Goal: Information Seeking & Learning: Learn about a topic

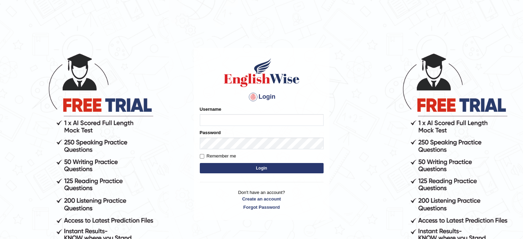
drag, startPoint x: 0, startPoint y: 0, endPoint x: 222, endPoint y: 117, distance: 250.7
click at [222, 117] on input "Username" at bounding box center [262, 120] width 124 height 12
type input "alamnurul"
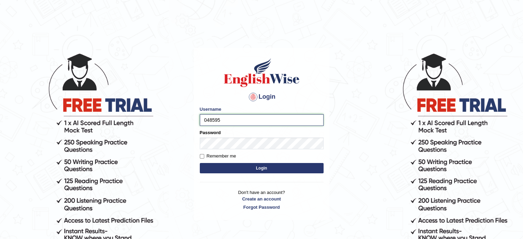
click at [227, 119] on input "048595" at bounding box center [262, 120] width 124 height 12
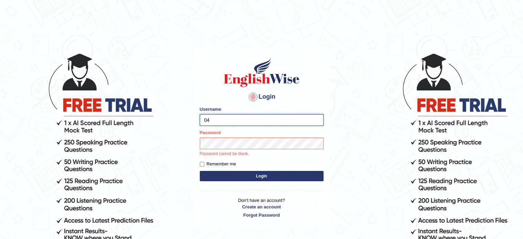
type input "0"
type input "alamnurul"
click at [202, 165] on form "Please fix the following errors: Username alamnurul Password Password cannot be…" at bounding box center [262, 144] width 124 height 77
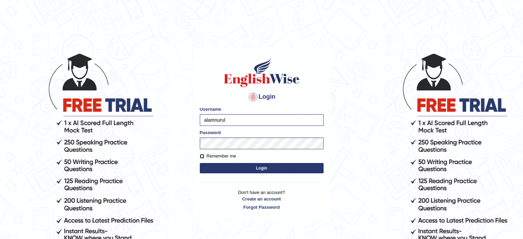
click at [201, 156] on input "Remember me" at bounding box center [202, 156] width 4 height 4
checkbox input "true"
click at [261, 166] on button "Login" at bounding box center [262, 168] width 124 height 10
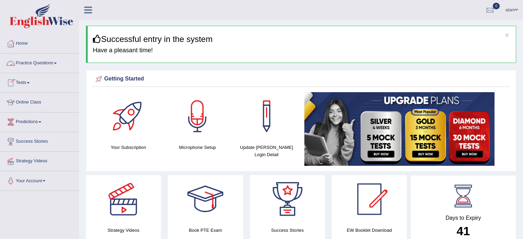
click at [57, 61] on link "Practice Questions" at bounding box center [39, 62] width 78 height 17
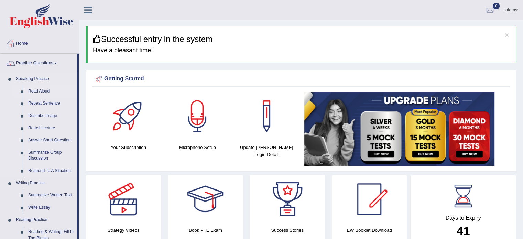
click at [35, 91] on link "Read Aloud" at bounding box center [51, 91] width 52 height 12
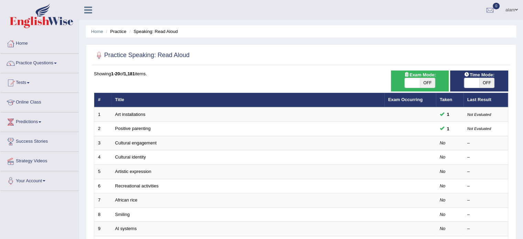
click at [24, 44] on link "Home" at bounding box center [39, 42] width 78 height 17
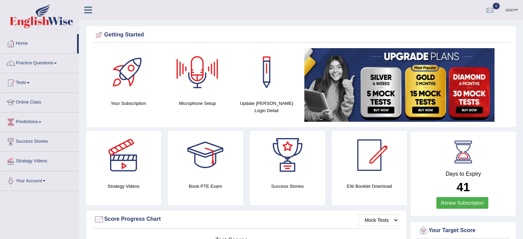
click at [197, 74] on div at bounding box center [197, 72] width 48 height 48
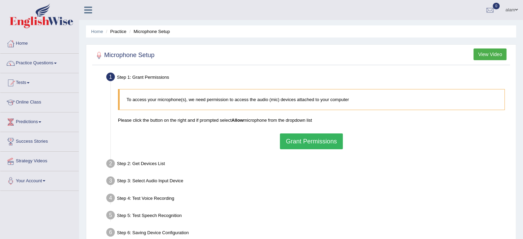
click at [292, 141] on button "Grant Permissions" at bounding box center [311, 141] width 63 height 16
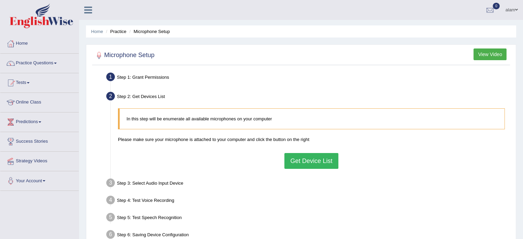
click at [27, 60] on link "Practice Questions" at bounding box center [39, 62] width 78 height 17
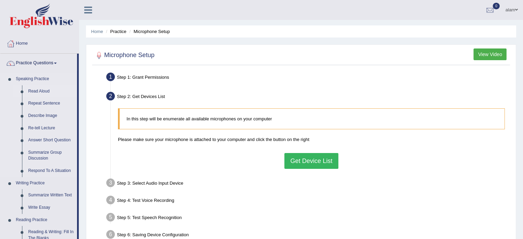
click at [35, 89] on link "Read Aloud" at bounding box center [51, 91] width 52 height 12
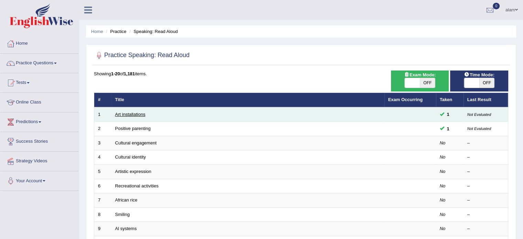
click at [132, 113] on link "Art installations" at bounding box center [130, 114] width 30 height 5
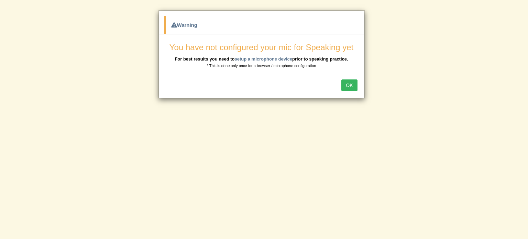
click at [351, 84] on button "OK" at bounding box center [349, 85] width 16 height 12
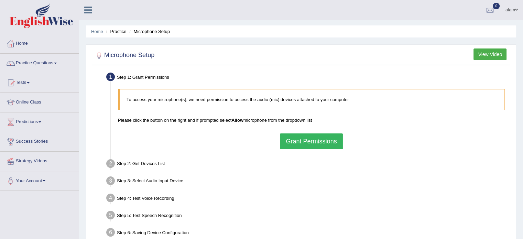
click at [302, 136] on button "Grant Permissions" at bounding box center [311, 141] width 63 height 16
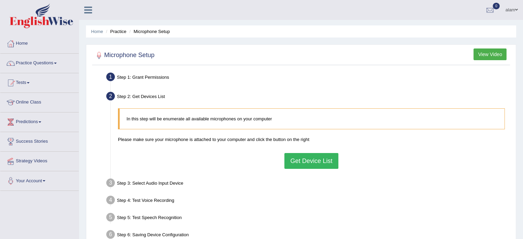
click at [305, 162] on button "Get Device List" at bounding box center [311, 161] width 54 height 16
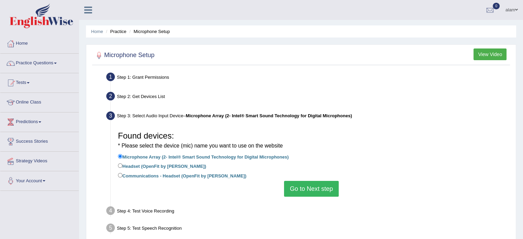
click at [301, 187] on button "Go to Next step" at bounding box center [311, 189] width 55 height 16
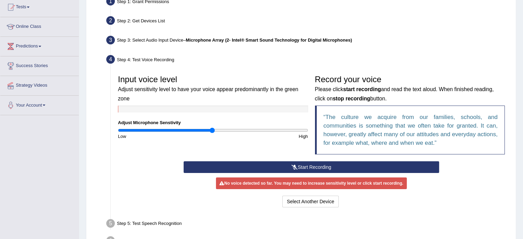
scroll to position [76, 0]
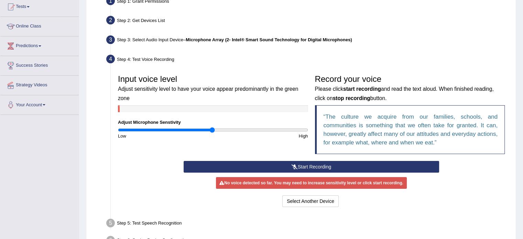
click at [306, 165] on button "Start Recording" at bounding box center [310, 167] width 255 height 12
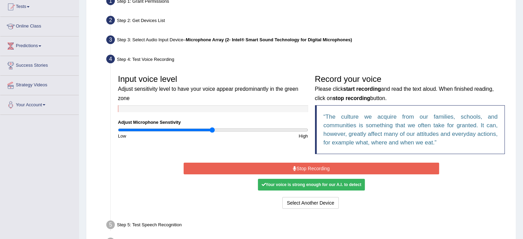
click at [306, 165] on button "Stop Recording" at bounding box center [310, 169] width 255 height 12
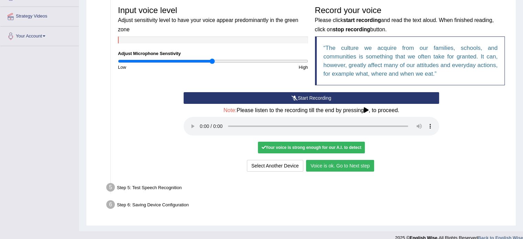
scroll to position [154, 0]
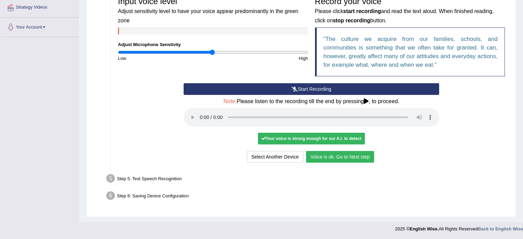
click at [357, 159] on button "Voice is ok. Go to Next step" at bounding box center [340, 157] width 68 height 12
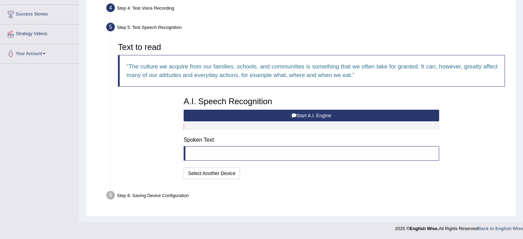
scroll to position [126, 0]
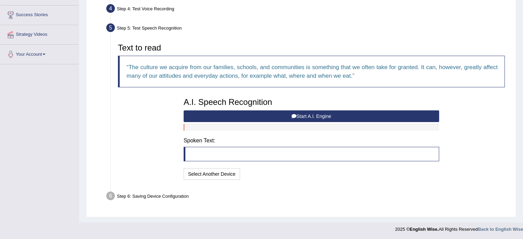
click at [312, 116] on button "Start A.I. Engine" at bounding box center [310, 116] width 255 height 12
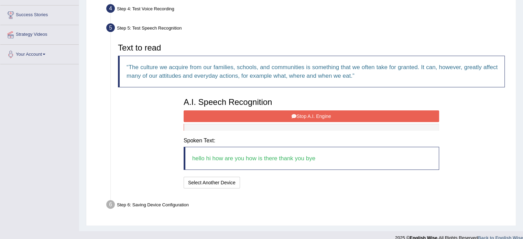
click at [310, 116] on button "Stop A.I. Engine" at bounding box center [310, 116] width 255 height 12
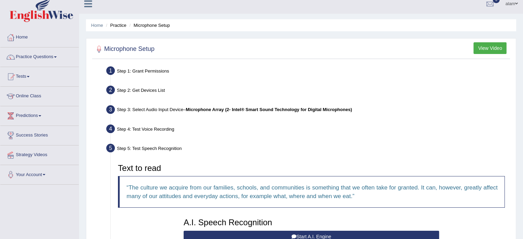
scroll to position [4, 0]
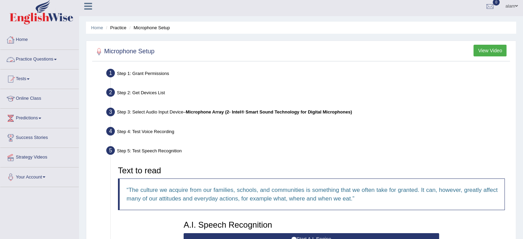
click at [34, 59] on link "Practice Questions" at bounding box center [39, 58] width 78 height 17
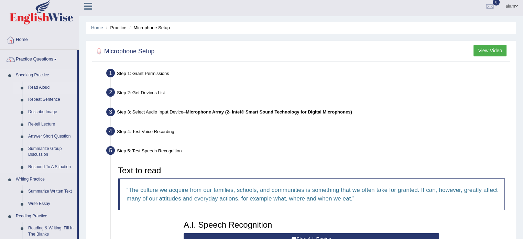
click at [35, 87] on link "Read Aloud" at bounding box center [51, 87] width 52 height 12
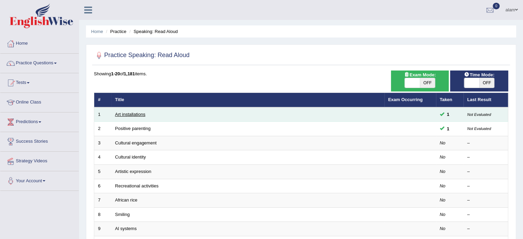
click at [132, 114] on link "Art installations" at bounding box center [130, 114] width 30 height 5
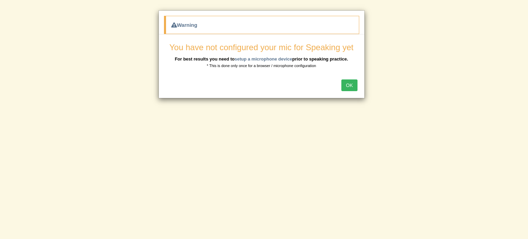
click at [350, 82] on button "OK" at bounding box center [349, 85] width 16 height 12
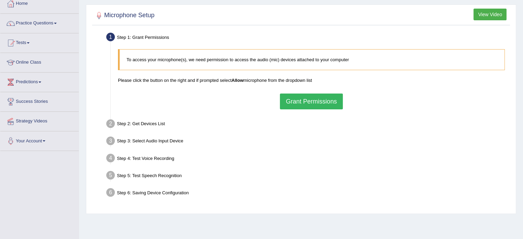
scroll to position [41, 0]
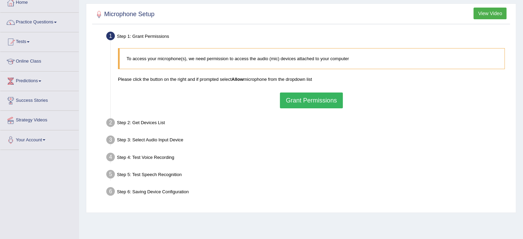
click at [307, 59] on p "To access your microphone(s), we need permission to access the audio (mic) devi…" at bounding box center [311, 58] width 371 height 7
click at [302, 98] on button "Grant Permissions" at bounding box center [311, 100] width 63 height 16
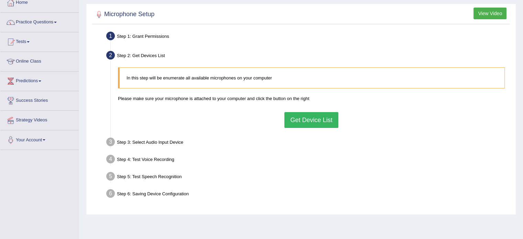
click at [302, 120] on button "Get Device List" at bounding box center [311, 120] width 54 height 16
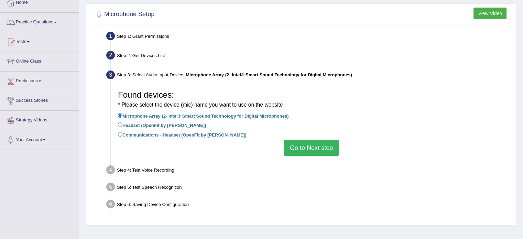
click at [295, 149] on button "Go to Next step" at bounding box center [311, 148] width 55 height 16
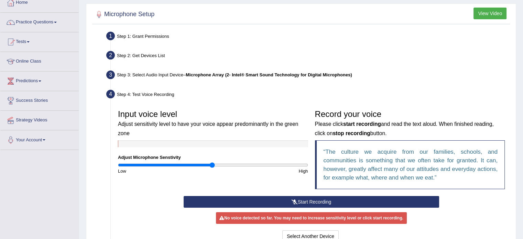
click at [310, 202] on button "Start Recording" at bounding box center [310, 202] width 255 height 12
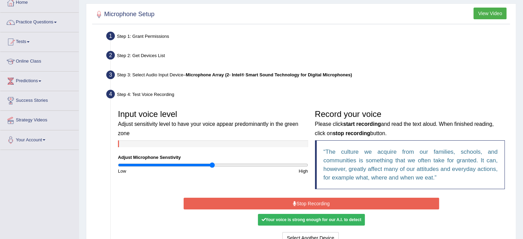
click at [310, 202] on button "Stop Recording" at bounding box center [310, 204] width 255 height 12
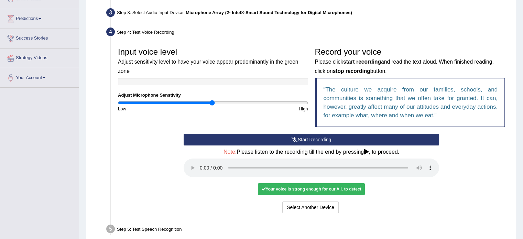
scroll to position [106, 0]
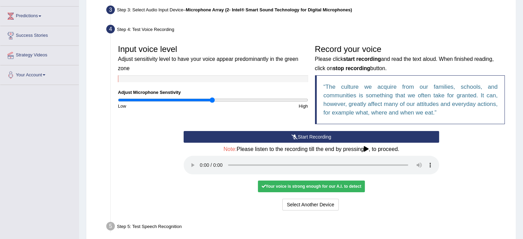
click at [332, 189] on div "Your voice is strong enough for our A.I. to detect" at bounding box center [311, 186] width 107 height 12
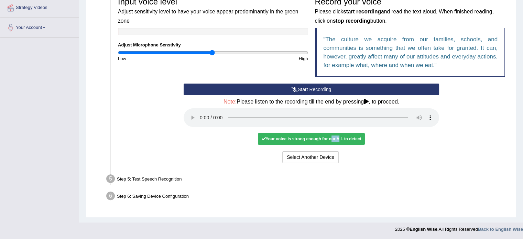
scroll to position [154, 0]
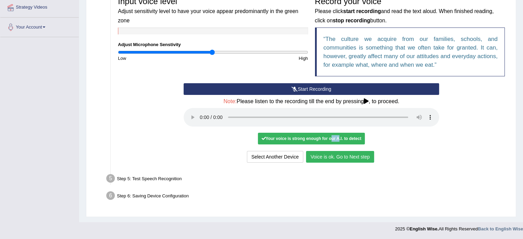
click at [340, 159] on button "Voice is ok. Go to Next step" at bounding box center [340, 157] width 68 height 12
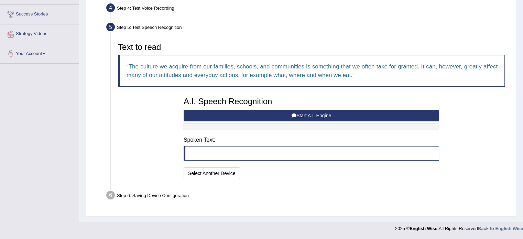
scroll to position [126, 0]
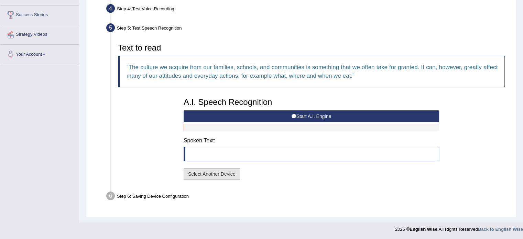
click at [227, 174] on button "Select Another Device" at bounding box center [211, 174] width 56 height 12
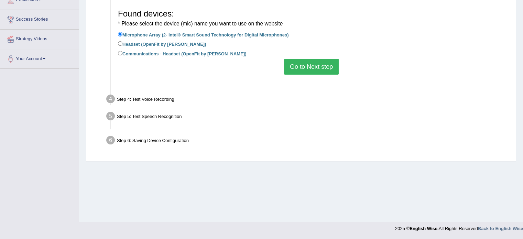
scroll to position [122, 0]
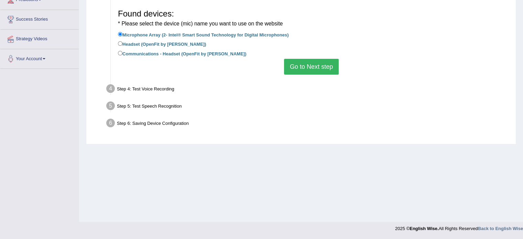
click at [303, 68] on button "Go to Next step" at bounding box center [311, 67] width 55 height 16
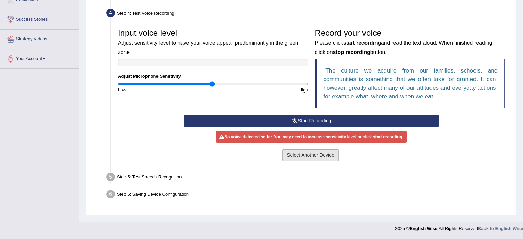
click at [302, 154] on button "Select Another Device" at bounding box center [310, 155] width 56 height 12
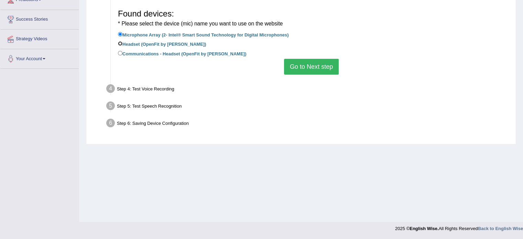
click at [120, 44] on input "Headset (OpenFit by [PERSON_NAME])" at bounding box center [120, 43] width 4 height 4
radio input "true"
click at [314, 67] on button "Go to Next step" at bounding box center [311, 67] width 55 height 16
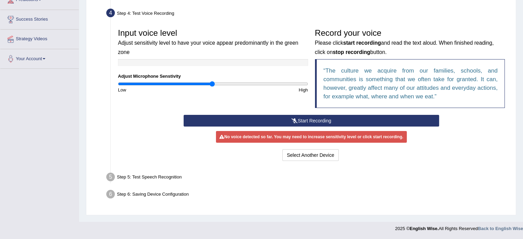
click at [312, 121] on button "Start Recording" at bounding box center [310, 121] width 255 height 12
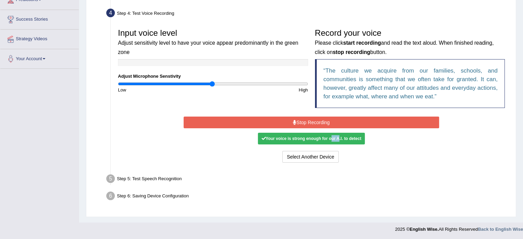
click at [310, 120] on button "Stop Recording" at bounding box center [310, 122] width 255 height 12
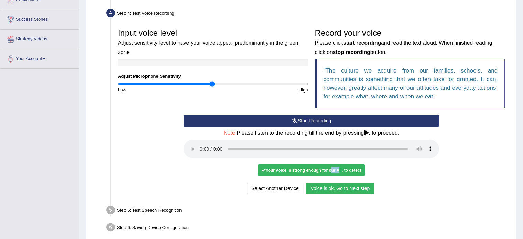
click at [334, 188] on button "Voice is ok. Go to Next step" at bounding box center [340, 188] width 68 height 12
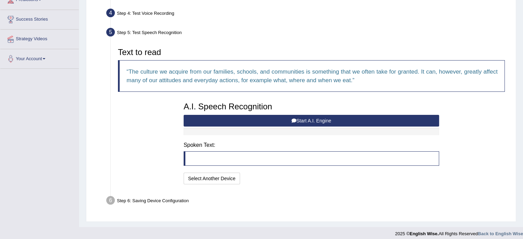
click at [304, 119] on button "Start A.I. Engine" at bounding box center [310, 121] width 255 height 12
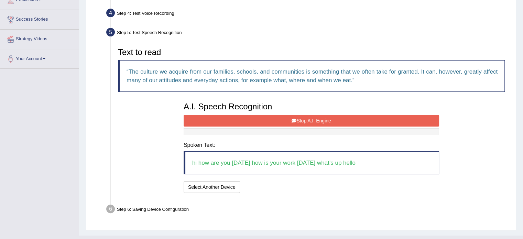
click at [294, 119] on icon at bounding box center [293, 120] width 5 height 5
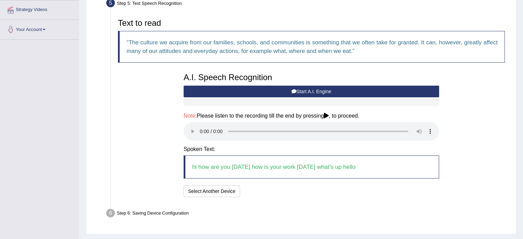
scroll to position [168, 0]
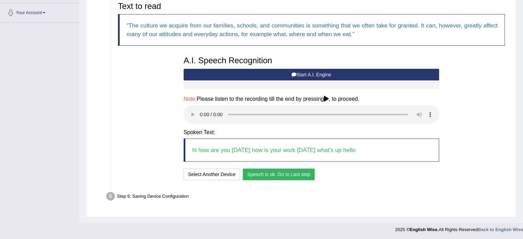
click at [291, 174] on button "Speech is ok. Go to Last step" at bounding box center [279, 174] width 72 height 12
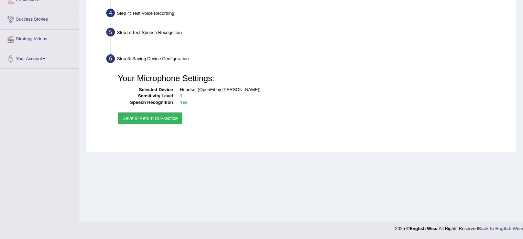
scroll to position [122, 0]
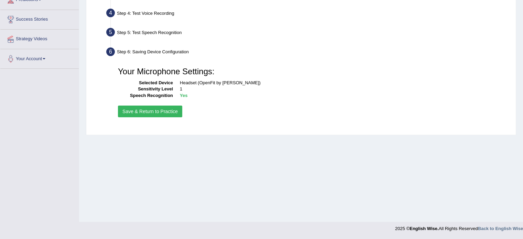
click at [164, 113] on button "Save & Return to Practice" at bounding box center [150, 111] width 64 height 12
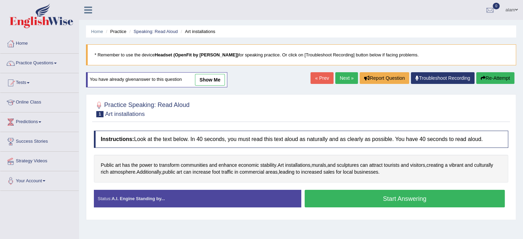
click at [384, 198] on button "Start Answering" at bounding box center [404, 199] width 200 height 18
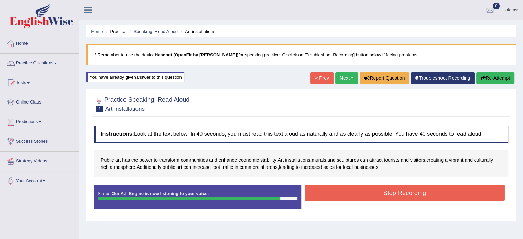
click at [433, 190] on button "Stop Recording" at bounding box center [404, 193] width 200 height 16
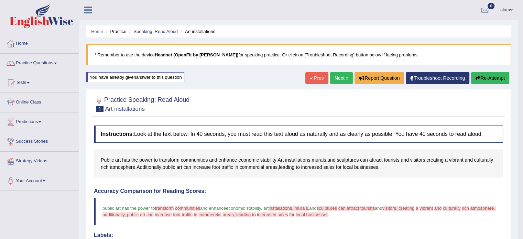
click at [319, 77] on link "« Prev" at bounding box center [316, 78] width 23 height 12
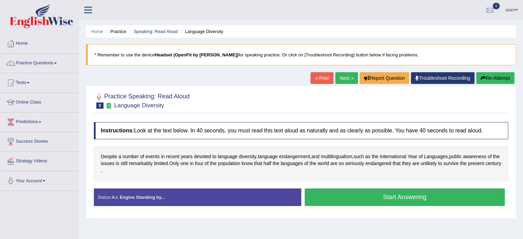
click at [390, 194] on button "Start Answering" at bounding box center [404, 197] width 200 height 18
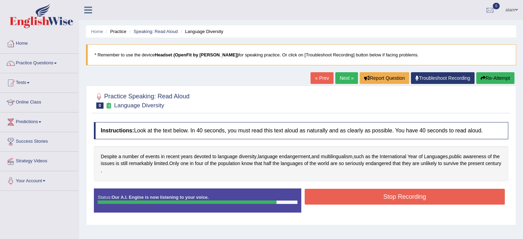
click at [394, 193] on button "Stop Recording" at bounding box center [404, 197] width 200 height 16
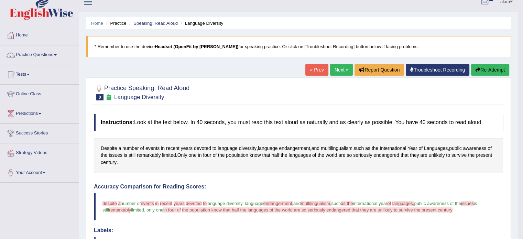
scroll to position [7, 0]
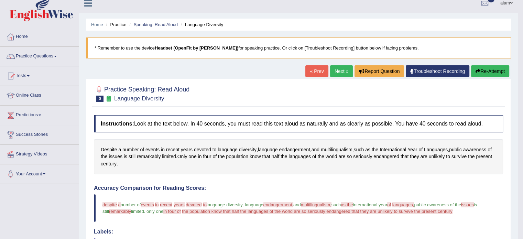
click at [337, 70] on link "Next »" at bounding box center [341, 71] width 23 height 12
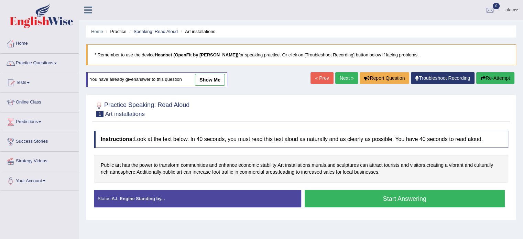
click at [389, 195] on button "Start Answering" at bounding box center [404, 199] width 200 height 18
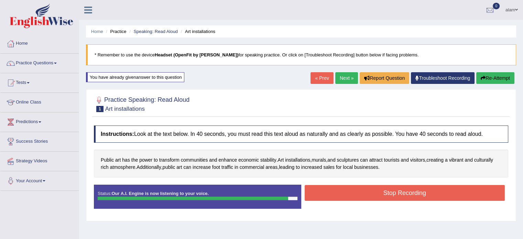
click at [389, 195] on button "Stop Recording" at bounding box center [404, 193] width 200 height 16
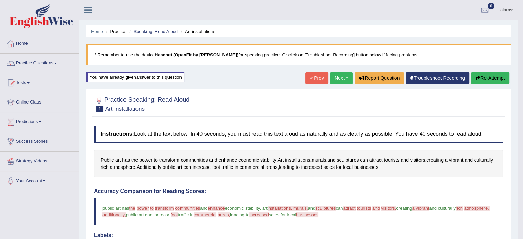
click at [338, 75] on link "Next »" at bounding box center [341, 78] width 23 height 12
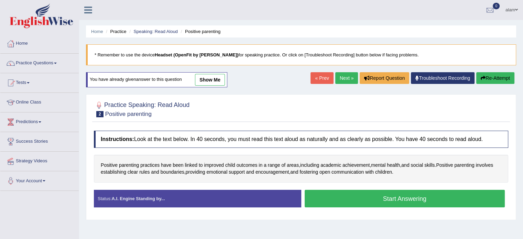
click at [385, 198] on button "Start Answering" at bounding box center [404, 199] width 200 height 18
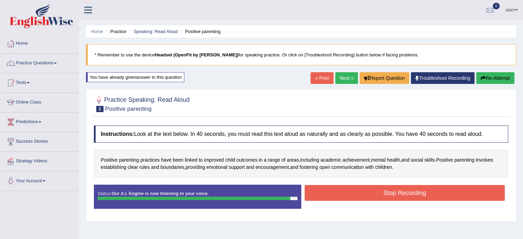
click at [389, 193] on button "Stop Recording" at bounding box center [404, 193] width 200 height 16
